Goal: Find specific page/section: Find specific page/section

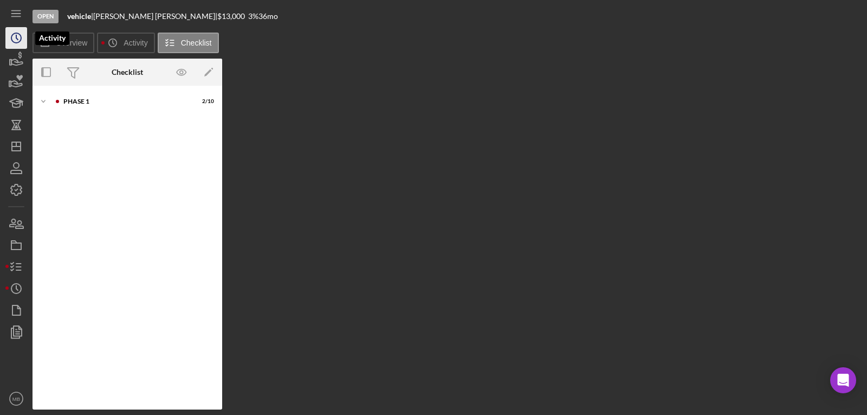
click at [15, 34] on icon "Icon/History" at bounding box center [16, 37] width 27 height 27
